Goal: Information Seeking & Learning: Understand process/instructions

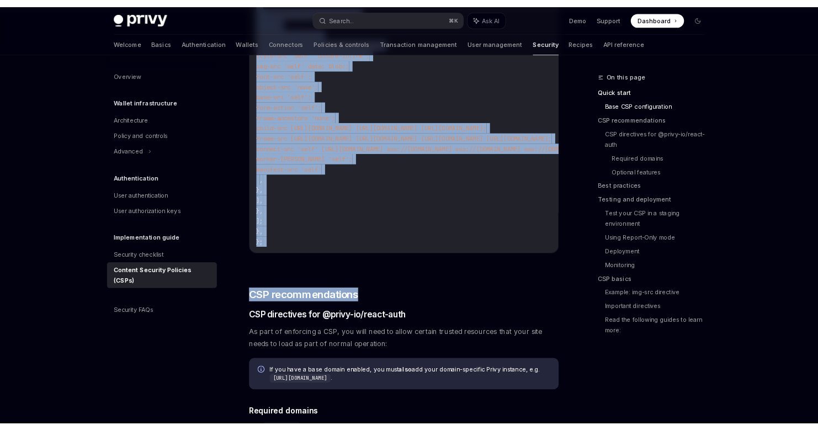
scroll to position [535, 0]
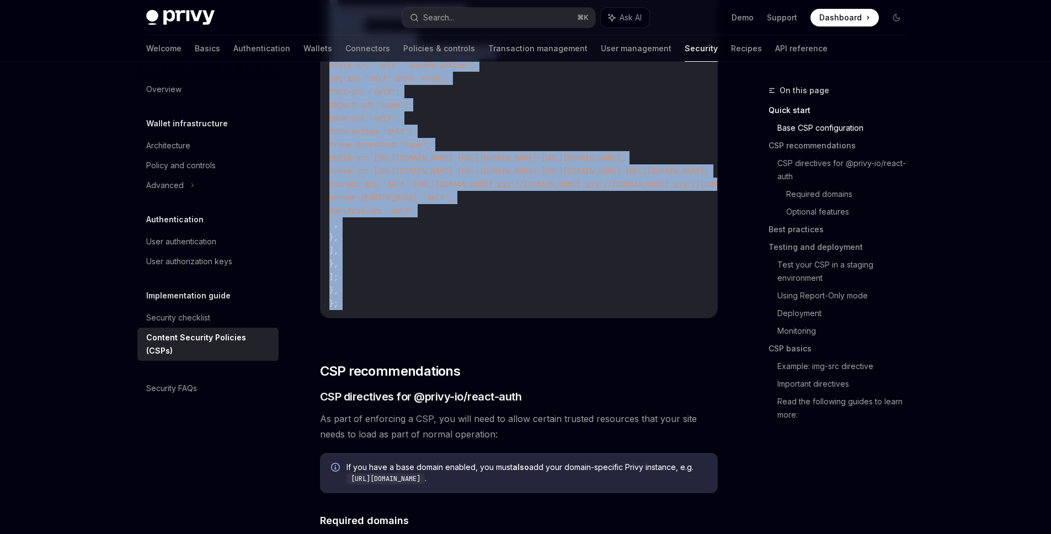
drag, startPoint x: 322, startPoint y: 191, endPoint x: 482, endPoint y: 350, distance: 225.5
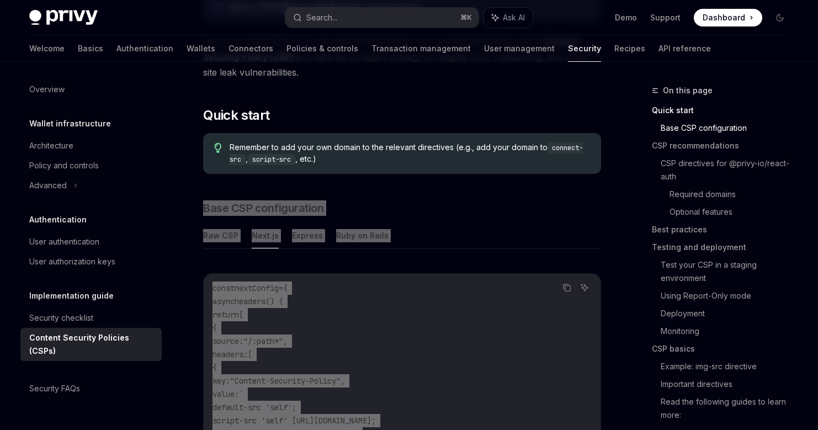
scroll to position [164, 0]
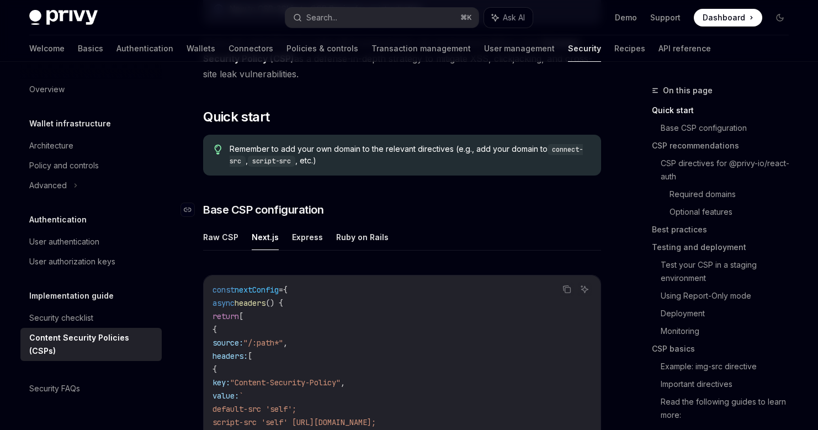
click at [221, 202] on span "Base CSP configuration" at bounding box center [263, 209] width 120 height 15
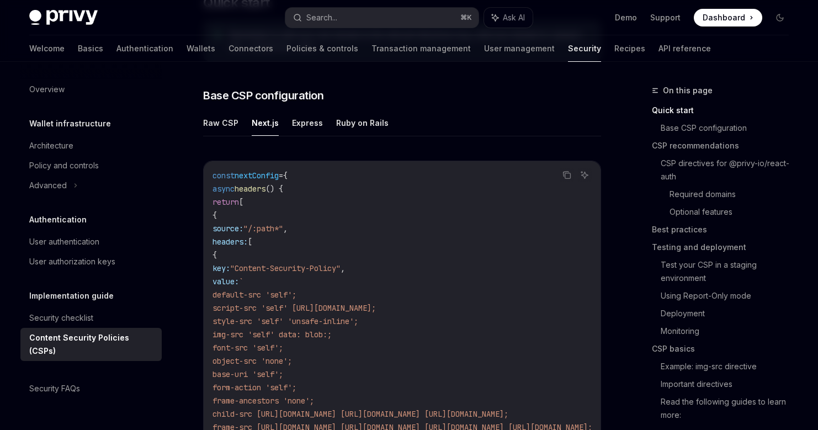
scroll to position [282, 0]
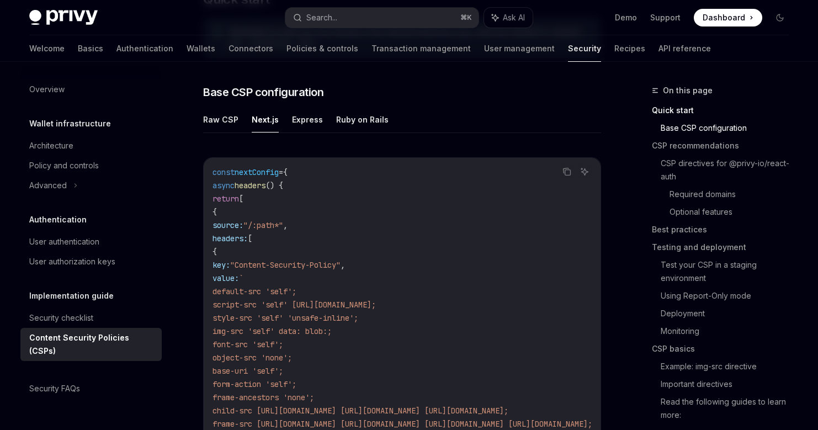
click at [188, 90] on icon "Navigate to header" at bounding box center [188, 92] width 8 height 7
click at [238, 192] on code "const nextConfig = { async headers () { return [ { source: "/:path*" , headers:…" at bounding box center [536, 364] width 649 height 397
click at [568, 174] on icon "Copy the contents from the code block" at bounding box center [566, 171] width 9 height 9
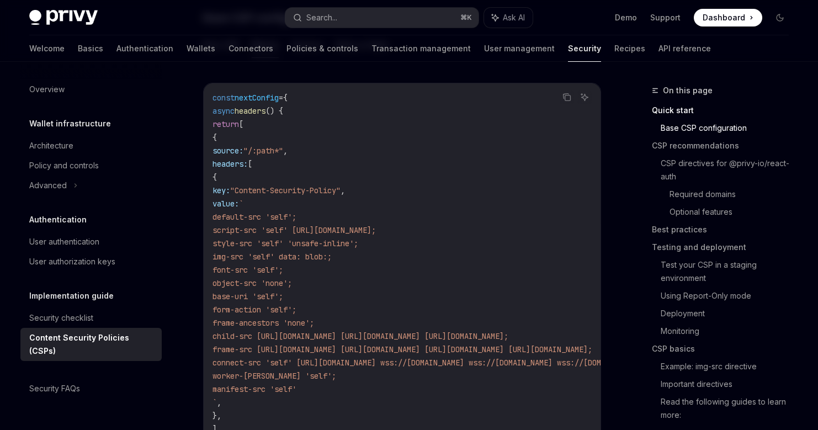
scroll to position [361, 0]
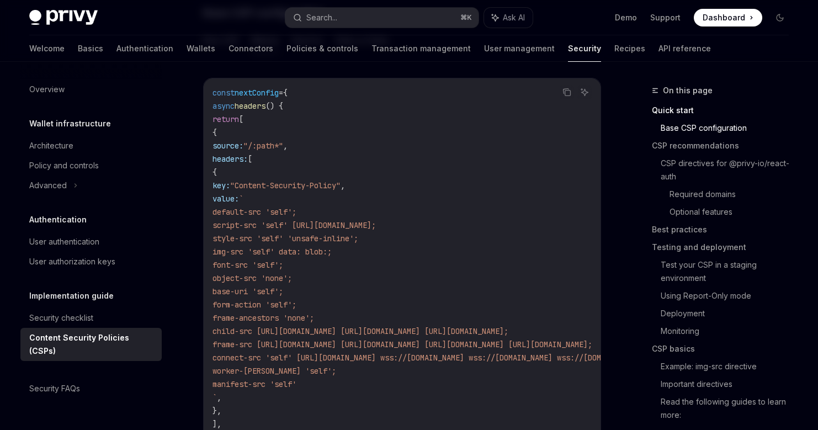
drag, startPoint x: 403, startPoint y: 253, endPoint x: 277, endPoint y: 256, distance: 126.4
click at [277, 256] on code "const nextConfig = { async headers () { return [ { source: "/:path*" , headers:…" at bounding box center [536, 284] width 649 height 397
copy span "img-src 'self' data: blob:;"
click at [459, 152] on code "const nextConfig = { async headers () { return [ { source: "/:path*" , headers:…" at bounding box center [536, 284] width 649 height 397
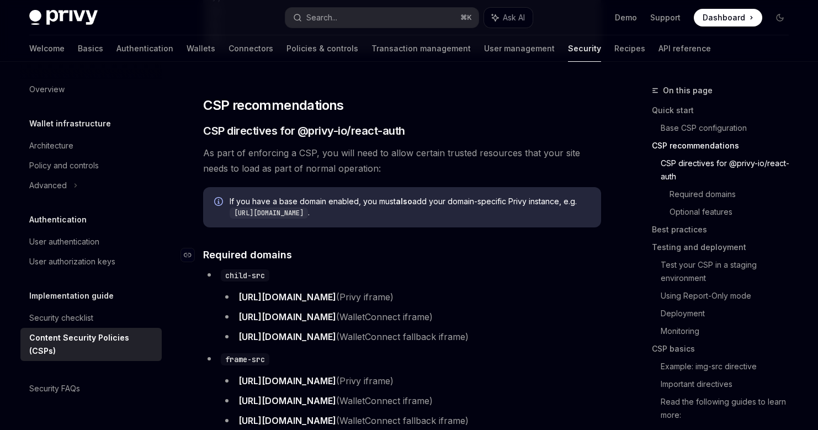
scroll to position [779, 0]
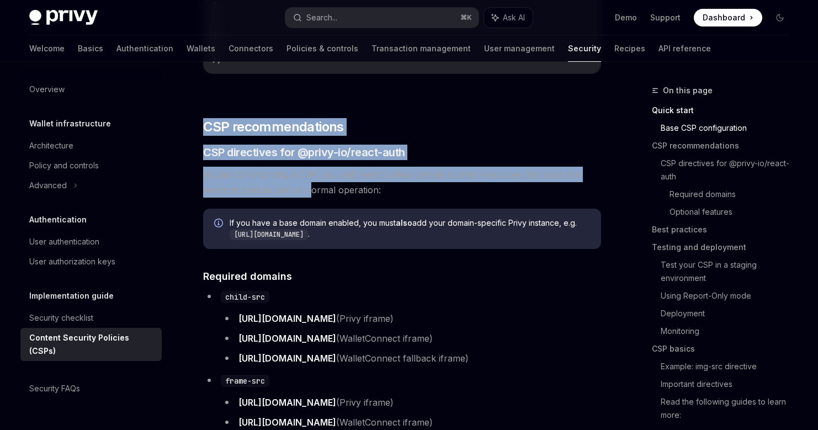
drag, startPoint x: 206, startPoint y: 123, endPoint x: 284, endPoint y: 193, distance: 104.3
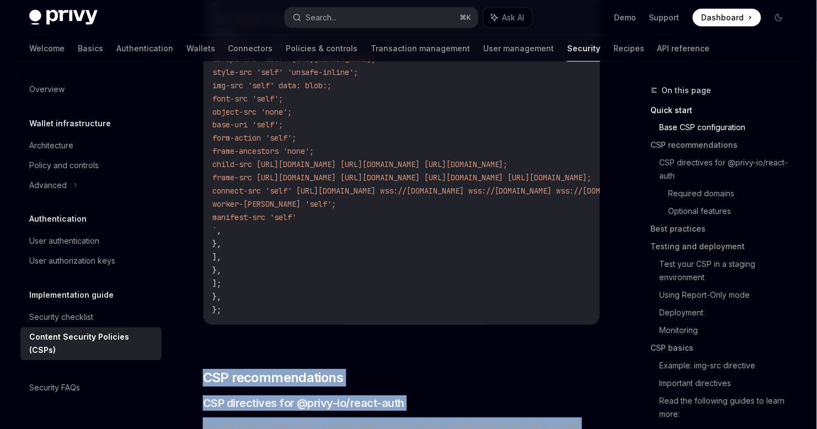
scroll to position [520, 0]
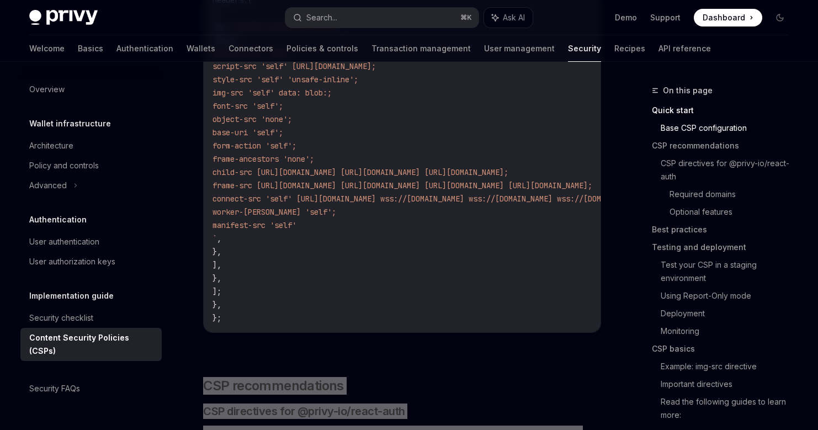
type textarea "*"
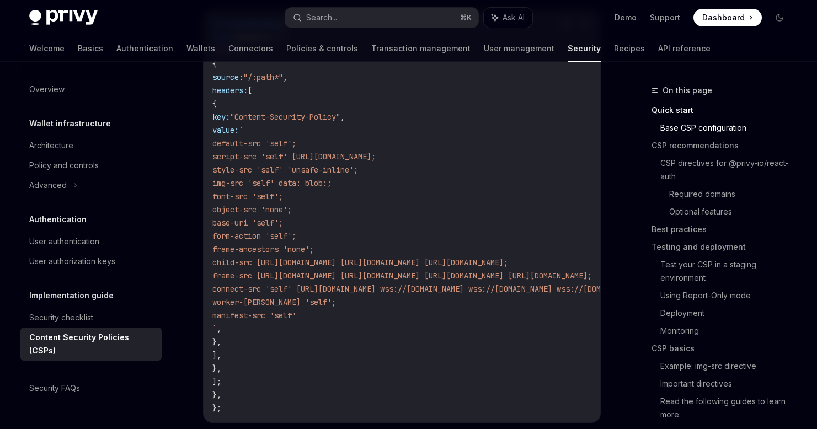
scroll to position [428, 0]
drag, startPoint x: 372, startPoint y: 316, endPoint x: 248, endPoint y: 131, distance: 222.7
click at [248, 131] on code "const nextConfig = { async headers () { return [ { source: "/:path*" , headers:…" at bounding box center [536, 218] width 649 height 397
